Goal: Transaction & Acquisition: Purchase product/service

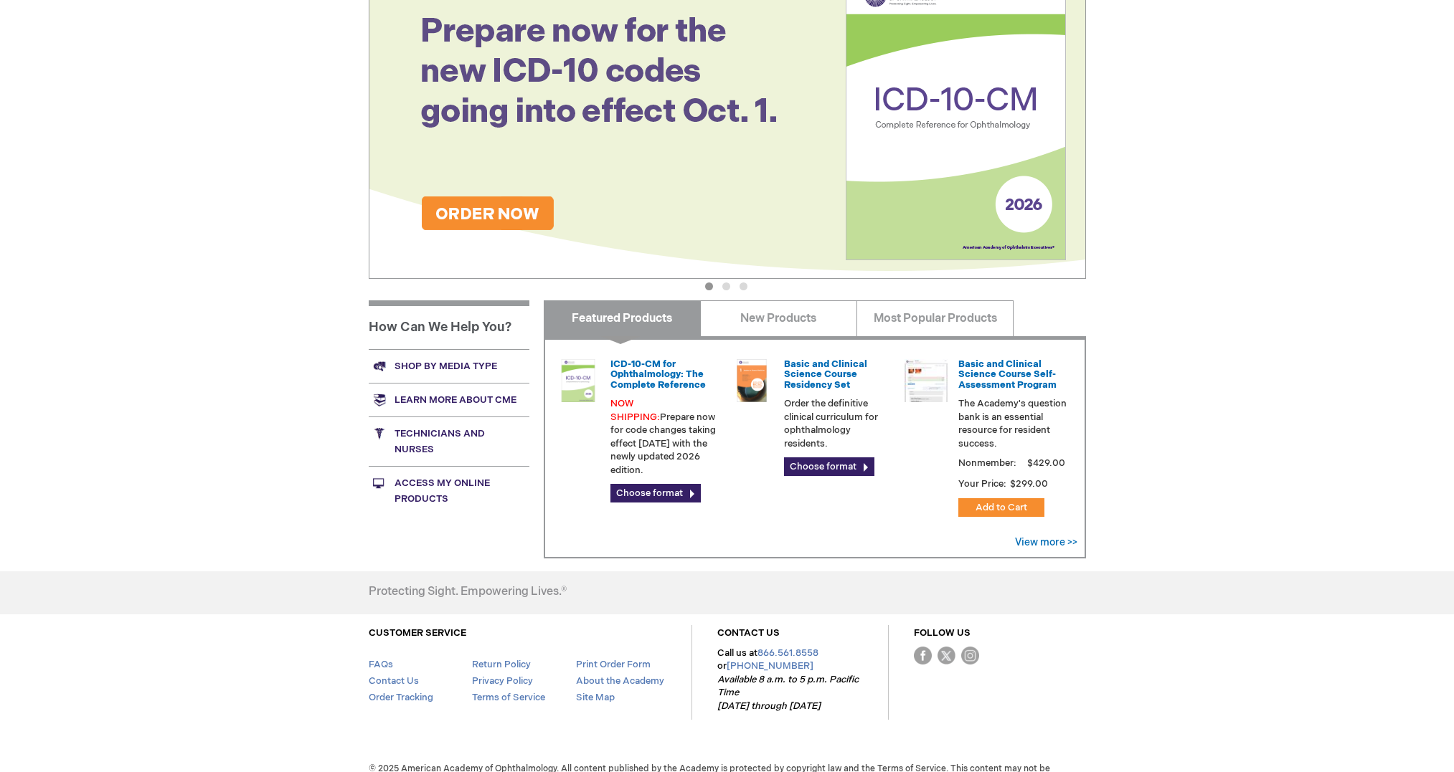
scroll to position [281, 0]
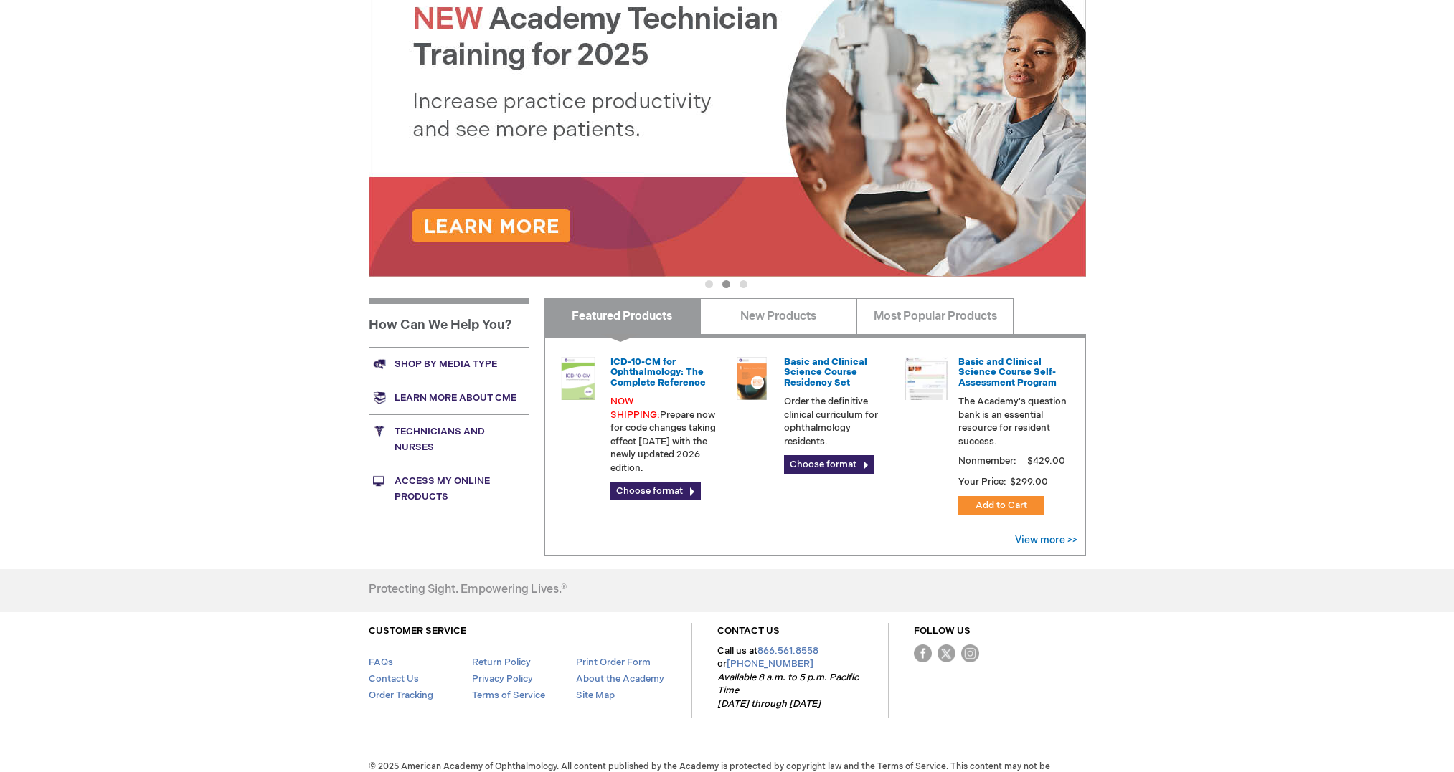
click at [450, 359] on link "Shop by media type" at bounding box center [449, 364] width 161 height 34
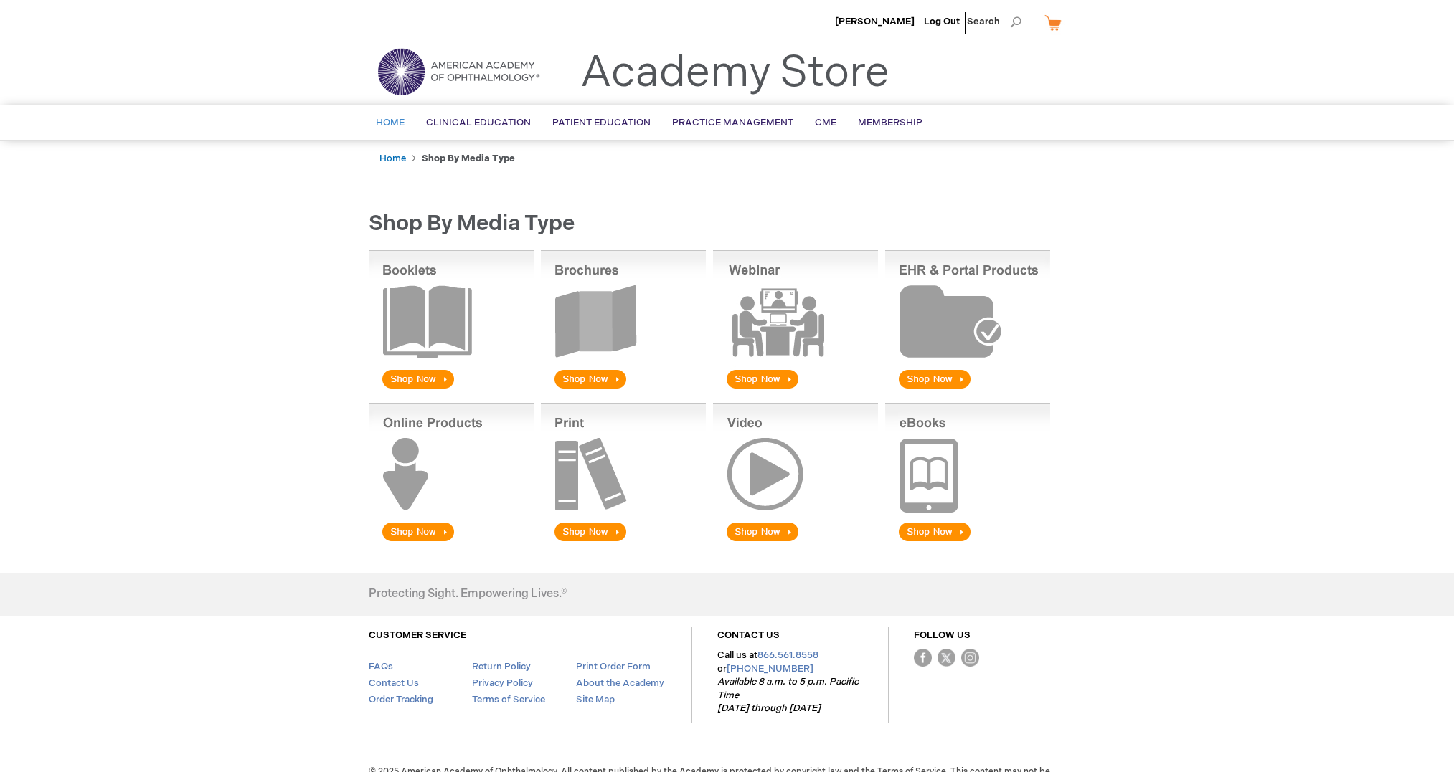
click at [392, 124] on span "Home" at bounding box center [390, 122] width 29 height 11
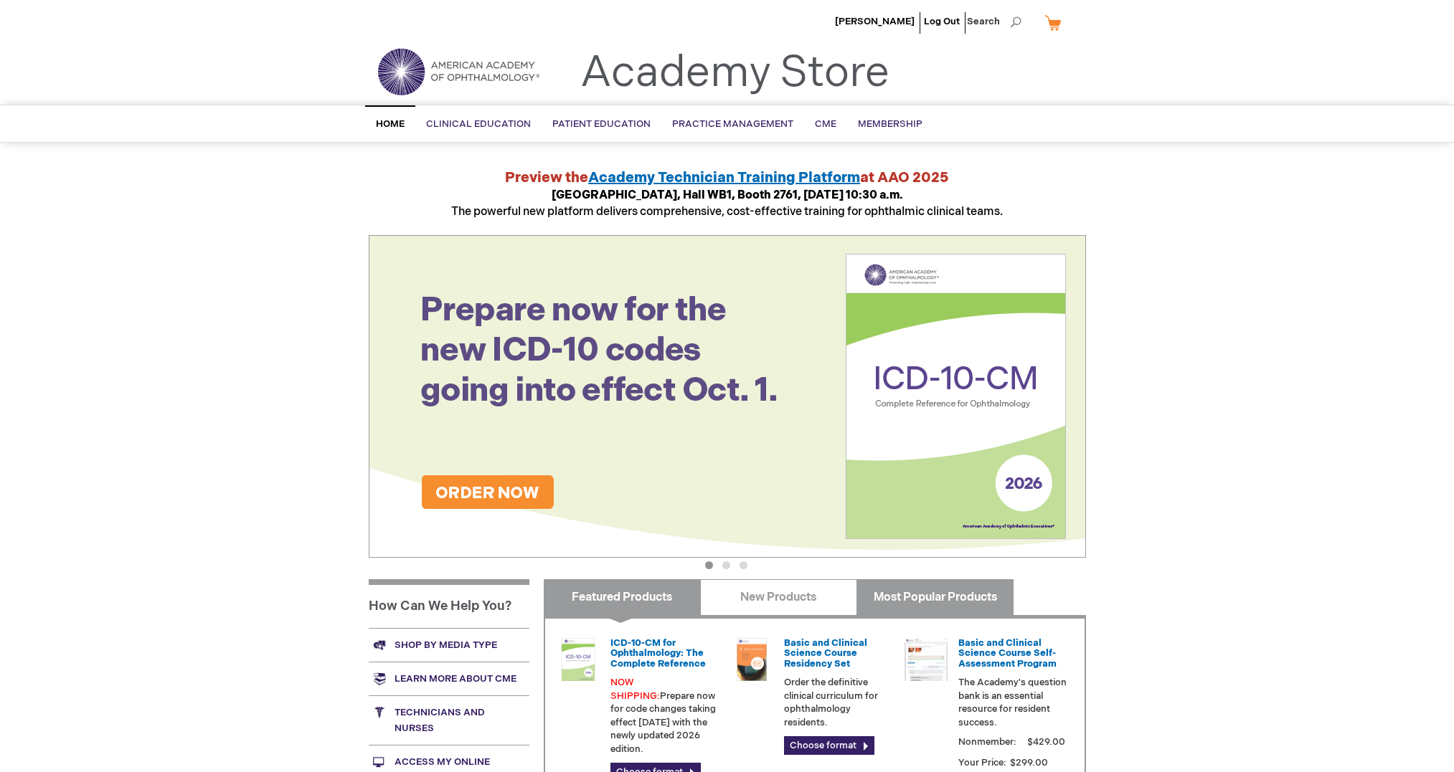
click at [921, 598] on link "Most Popular Products" at bounding box center [934, 597] width 157 height 36
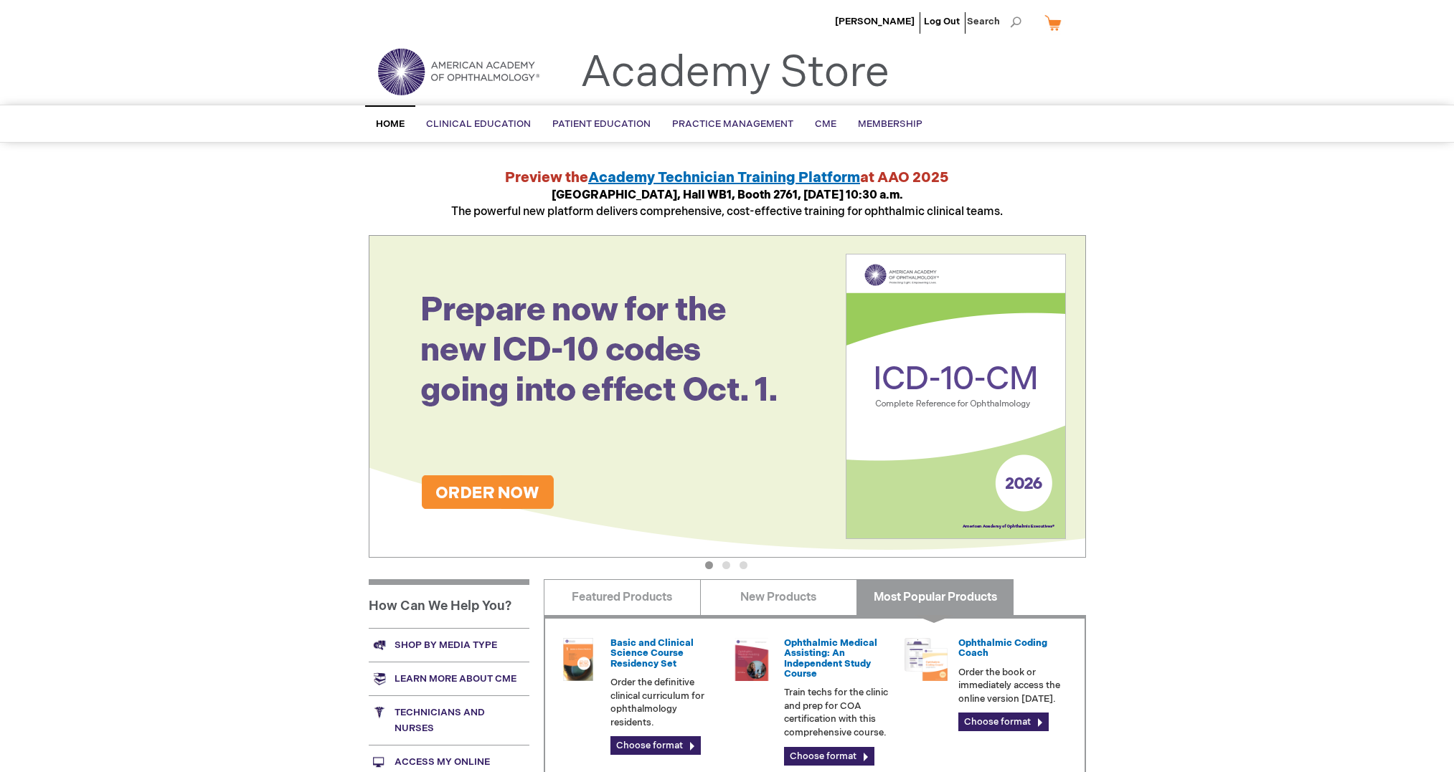
scroll to position [267, 0]
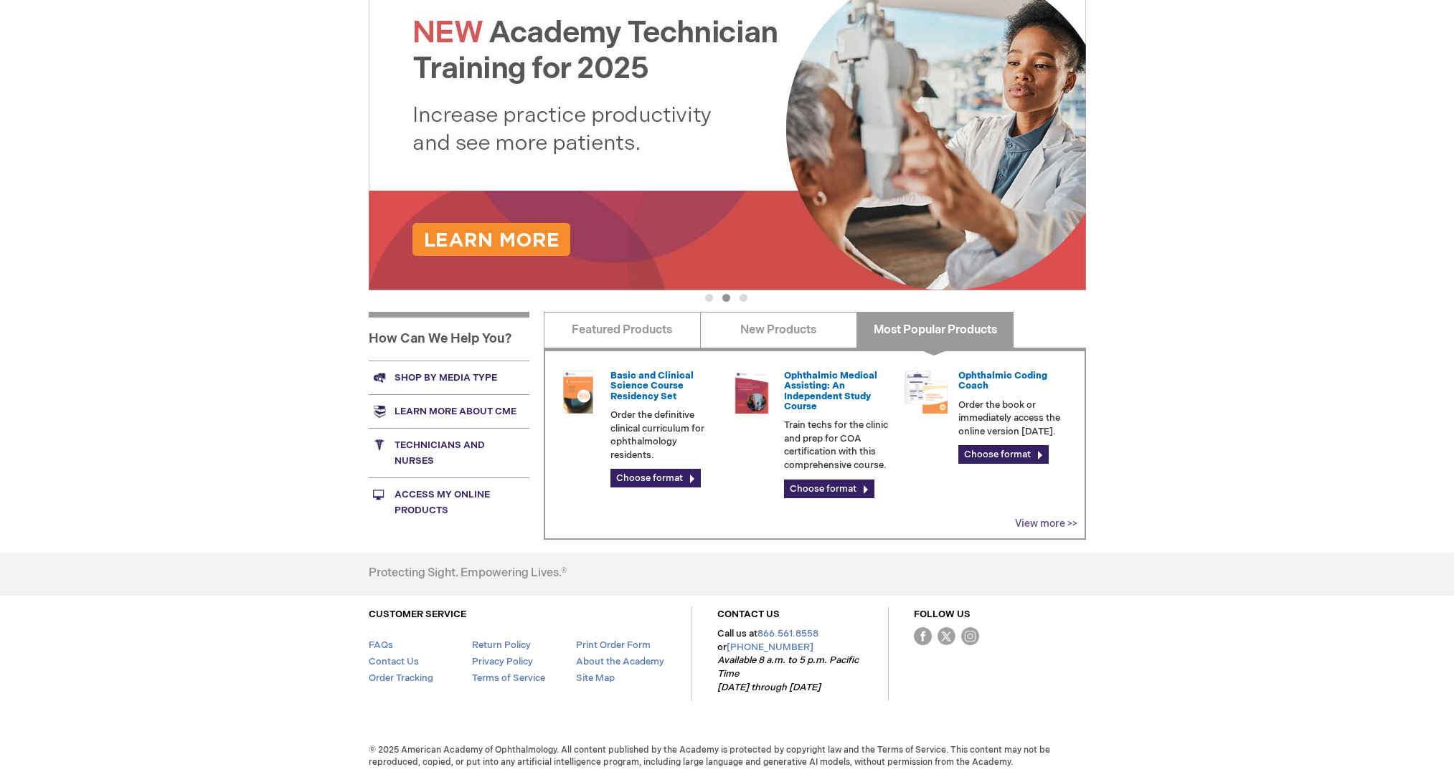
click at [1051, 518] on link "View more >>" at bounding box center [1046, 524] width 62 height 12
